Goal: Register for event/course

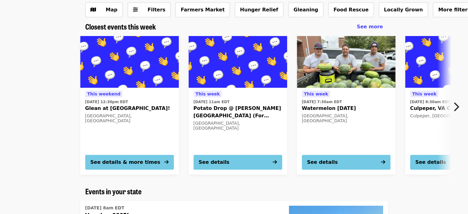
scroll to position [55, 0]
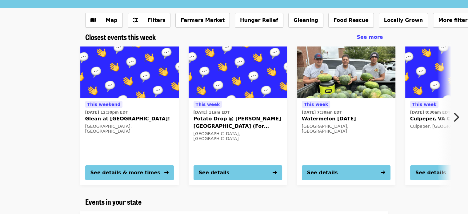
click at [223, 71] on img at bounding box center [238, 72] width 99 height 52
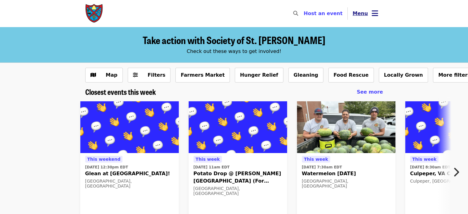
click at [366, 12] on span "Menu" at bounding box center [360, 13] width 15 height 6
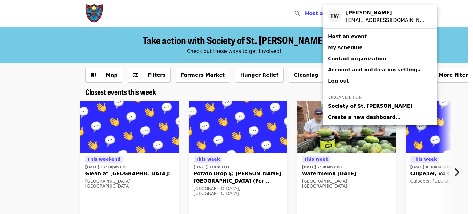
click at [343, 104] on span "Society of St. [PERSON_NAME]" at bounding box center [370, 106] width 85 height 7
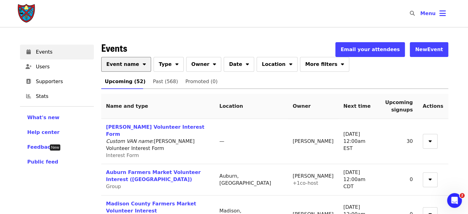
click at [143, 65] on icon "sort-down icon" at bounding box center [144, 63] width 3 height 6
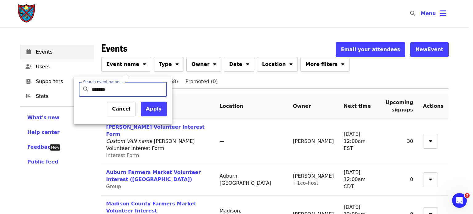
type input "********"
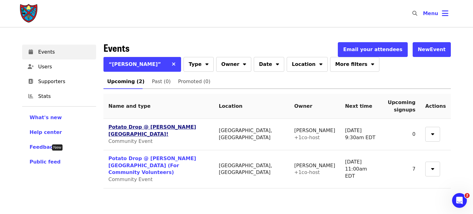
click at [138, 127] on link "Potato Drop @ [PERSON_NAME][GEOGRAPHIC_DATA]!" at bounding box center [152, 130] width 88 height 13
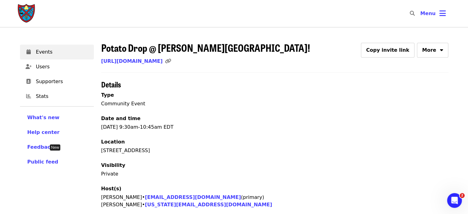
scroll to position [160, 0]
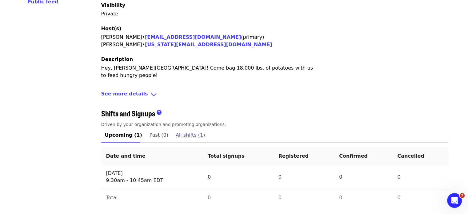
click at [180, 135] on span "All shifts (1)" at bounding box center [191, 135] width 30 height 9
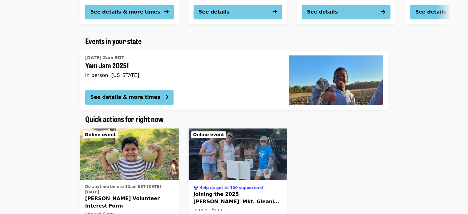
scroll to position [256, 0]
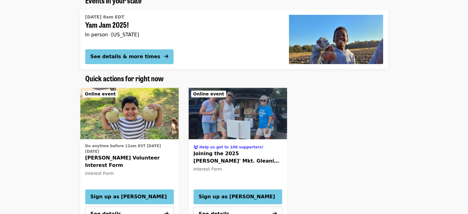
click at [202, 42] on div "[DATE] 8am EDT Yam Jam 2025! In person · [US_STATE]" at bounding box center [182, 28] width 194 height 32
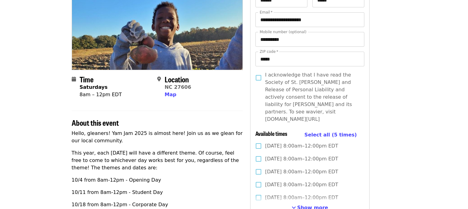
scroll to position [0, 14]
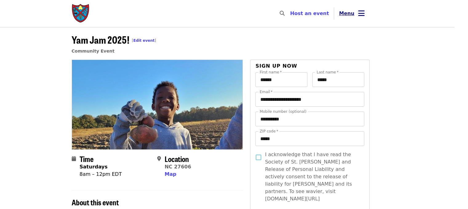
click at [352, 11] on span "Menu" at bounding box center [346, 13] width 15 height 6
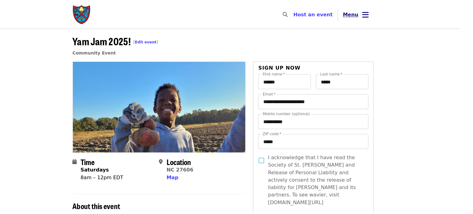
scroll to position [0, 10]
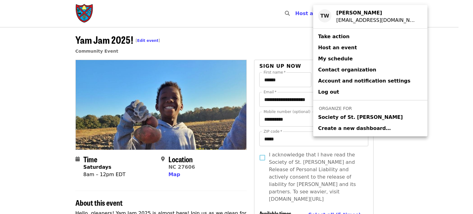
click at [335, 115] on span "Society of St. [PERSON_NAME]" at bounding box center [360, 117] width 85 height 7
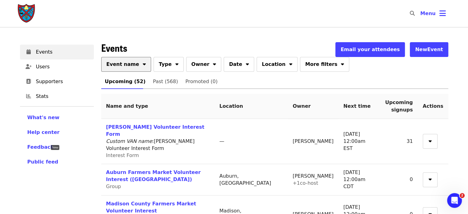
drag, startPoint x: 125, startPoint y: 60, endPoint x: 134, endPoint y: 68, distance: 12.0
click at [134, 68] on button "Event name" at bounding box center [126, 64] width 50 height 15
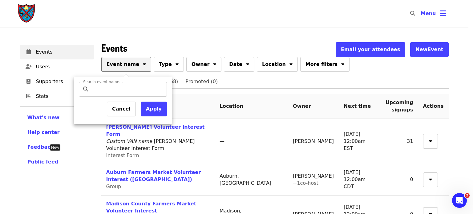
click at [134, 68] on div at bounding box center [236, 107] width 473 height 214
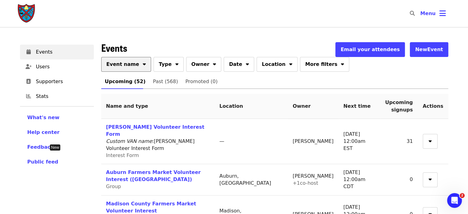
click at [139, 57] on button "Event name" at bounding box center [126, 64] width 50 height 15
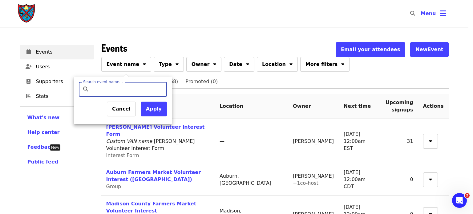
click at [127, 84] on input "Search event name…" at bounding box center [128, 89] width 73 height 15
type input "*******"
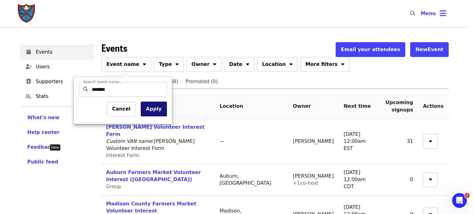
click at [150, 111] on button "Apply" at bounding box center [154, 109] width 26 height 15
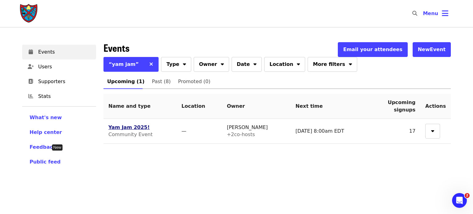
click at [127, 128] on link "Yam Jam 2025!" at bounding box center [128, 127] width 41 height 6
